Goal: Information Seeking & Learning: Learn about a topic

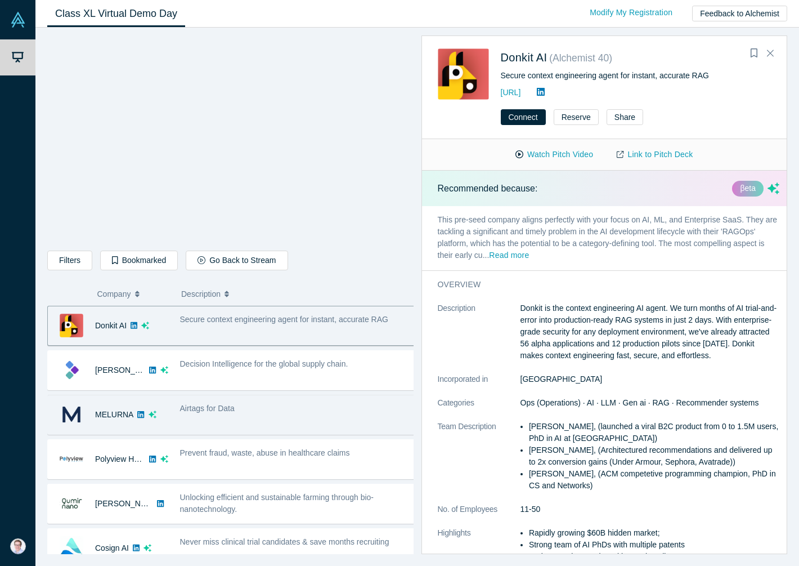
click at [273, 424] on div "Airtags for Data" at bounding box center [298, 414] width 248 height 35
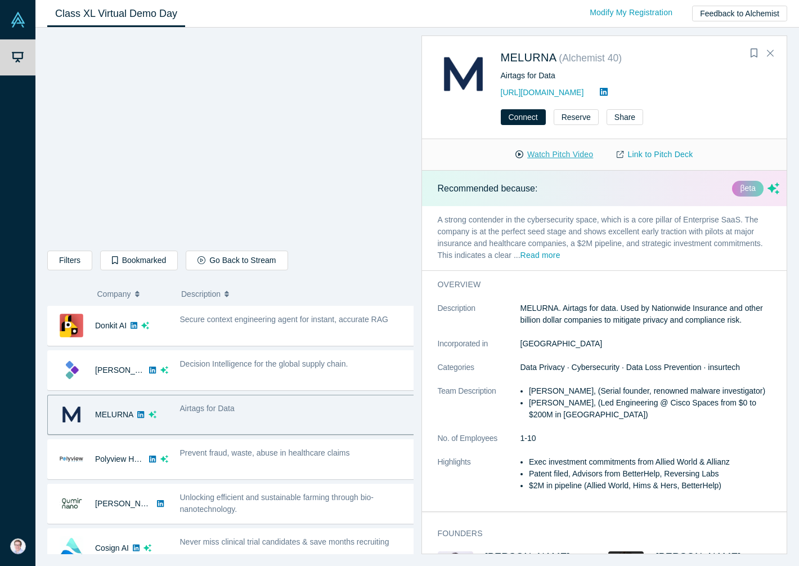
click at [553, 154] on button "Watch Pitch Video" at bounding box center [554, 155] width 101 height 20
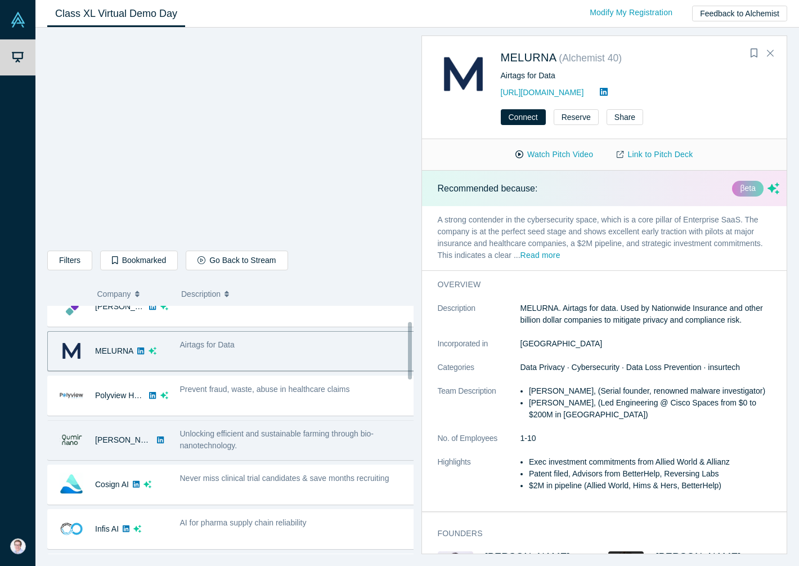
scroll to position [65, 0]
click at [244, 445] on div "Unlocking efficient and sustainable farming through bio-nanotechnology." at bounding box center [298, 438] width 236 height 24
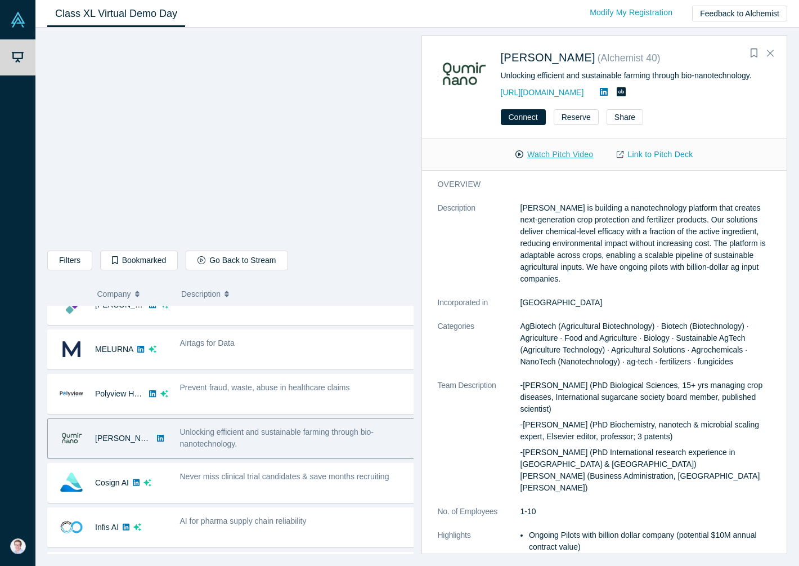
click at [567, 155] on button "Watch Pitch Video" at bounding box center [554, 155] width 101 height 20
